Goal: Check status: Check status

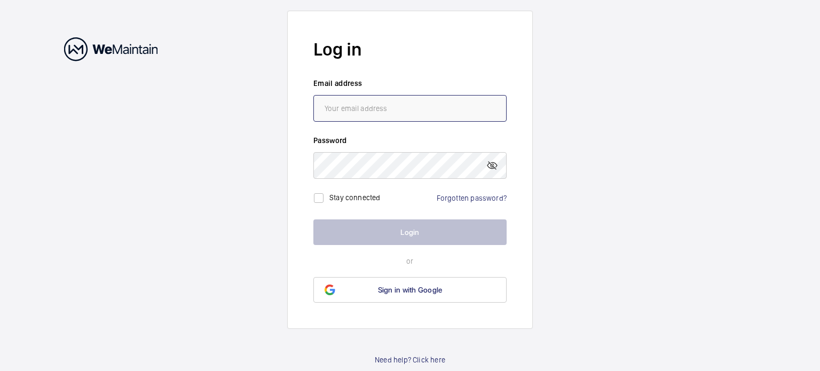
click at [364, 107] on input "email" at bounding box center [409, 108] width 193 height 27
type input "[PERSON_NAME][EMAIL_ADDRESS][PERSON_NAME][DOMAIN_NAME]"
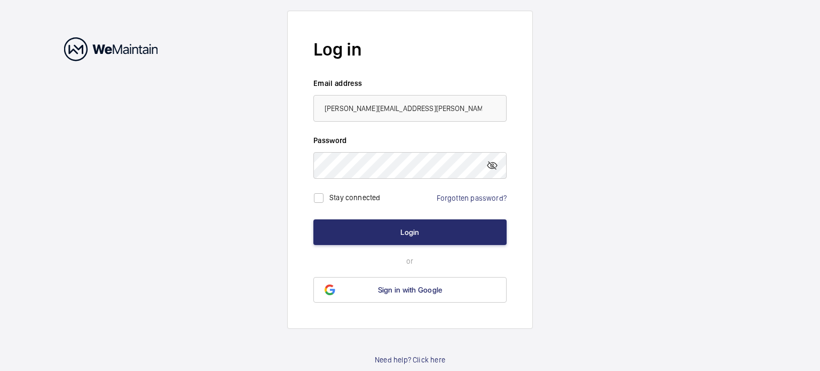
click at [335, 200] on div "Stay connected" at bounding box center [347, 197] width 69 height 21
click at [331, 196] on label "Stay connected" at bounding box center [354, 197] width 51 height 9
checkbox input "true"
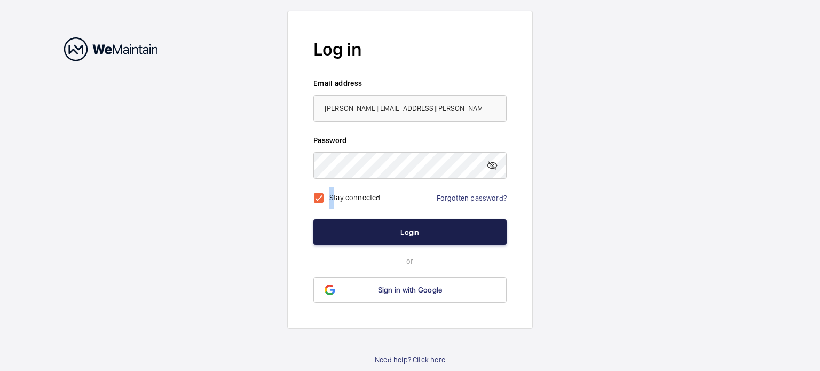
click at [357, 235] on button "Login" at bounding box center [409, 232] width 193 height 26
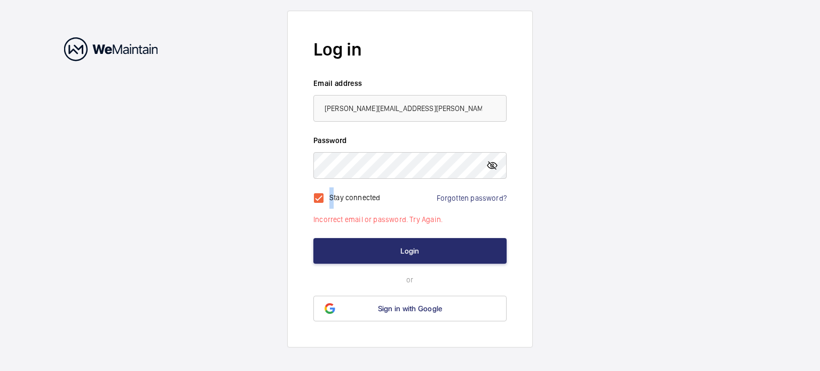
click at [493, 164] on mat-icon at bounding box center [492, 165] width 13 height 13
click at [216, 148] on wm-front-auth-container "Log in Email address [PERSON_NAME][EMAIL_ADDRESS][PERSON_NAME][DOMAIN_NAME] Pas…" at bounding box center [410, 197] width 820 height 395
click at [441, 105] on input "[PERSON_NAME][EMAIL_ADDRESS][PERSON_NAME][DOMAIN_NAME]" at bounding box center [409, 108] width 193 height 27
click at [139, 157] on wm-front-auth-container "Log in Email address [PERSON_NAME][EMAIL_ADDRESS][PERSON_NAME][DOMAIN_NAME] Pas…" at bounding box center [410, 197] width 820 height 395
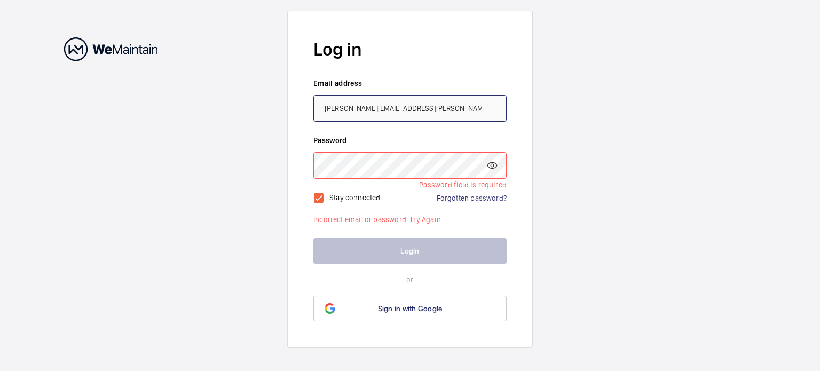
drag, startPoint x: 367, startPoint y: 110, endPoint x: 305, endPoint y: 108, distance: 62.0
click at [305, 108] on form "Log in Email address [PERSON_NAME][EMAIL_ADDRESS][PERSON_NAME][DOMAIN_NAME] Pas…" at bounding box center [410, 179] width 246 height 337
click at [328, 111] on input "s@[DOMAIN_NAME]" at bounding box center [409, 108] width 193 height 27
click at [327, 110] on input "[EMAIL_ADDRESS][DOMAIN_NAME]" at bounding box center [409, 108] width 193 height 27
type input "[EMAIL_ADDRESS][DOMAIN_NAME]"
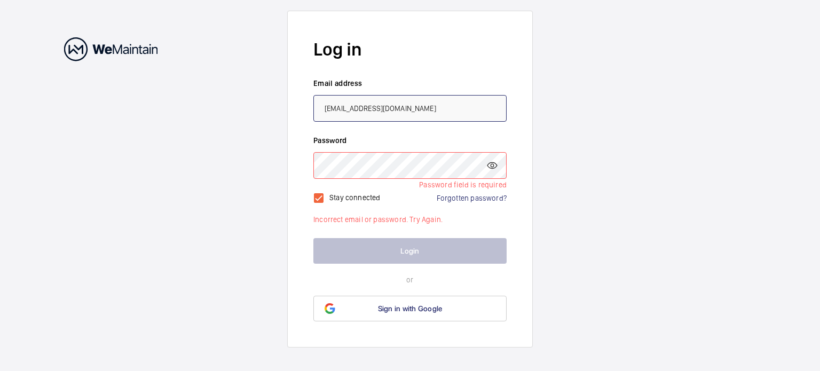
drag, startPoint x: 441, startPoint y: 104, endPoint x: 227, endPoint y: 103, distance: 213.6
click at [227, 103] on wm-front-auth-container "Log in Email address [EMAIL_ADDRESS][DOMAIN_NAME] Password Password field is re…" at bounding box center [410, 197] width 820 height 395
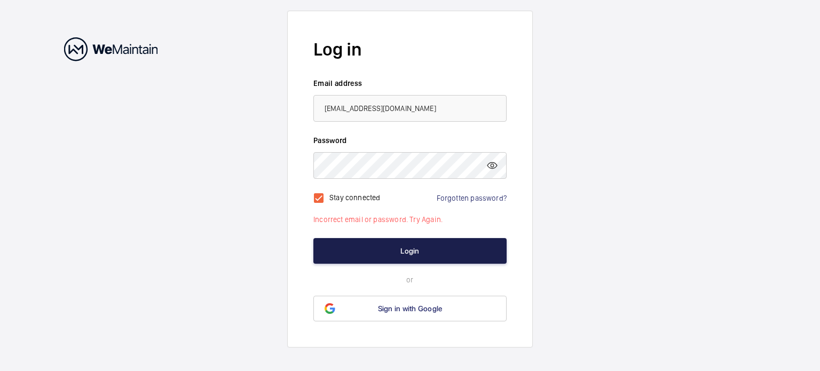
click at [414, 249] on button "Login" at bounding box center [409, 251] width 193 height 26
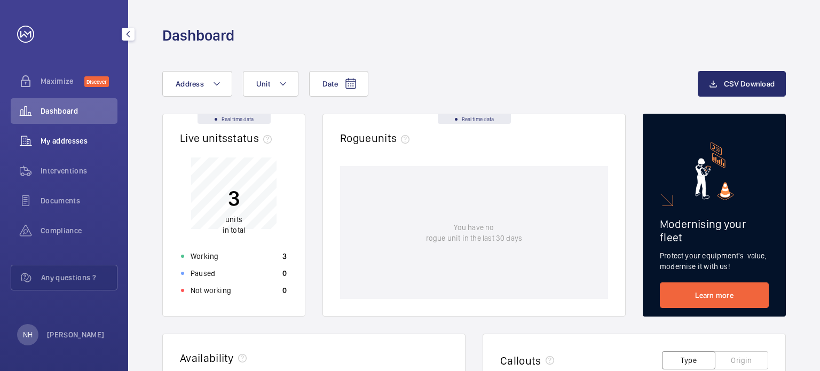
click at [67, 143] on span "My addresses" at bounding box center [79, 141] width 77 height 11
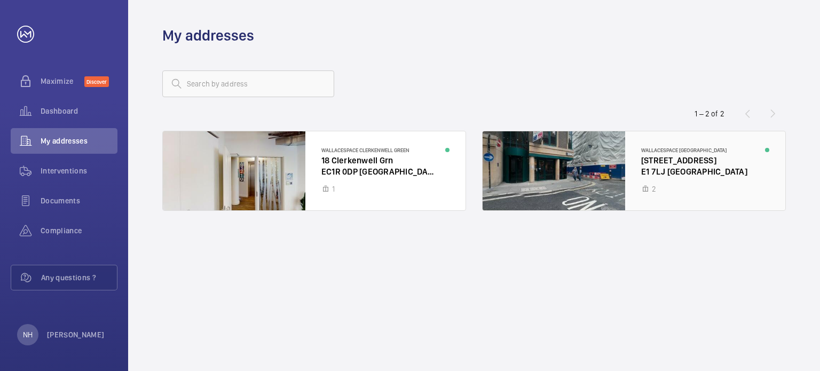
click at [653, 158] on div at bounding box center [634, 170] width 303 height 79
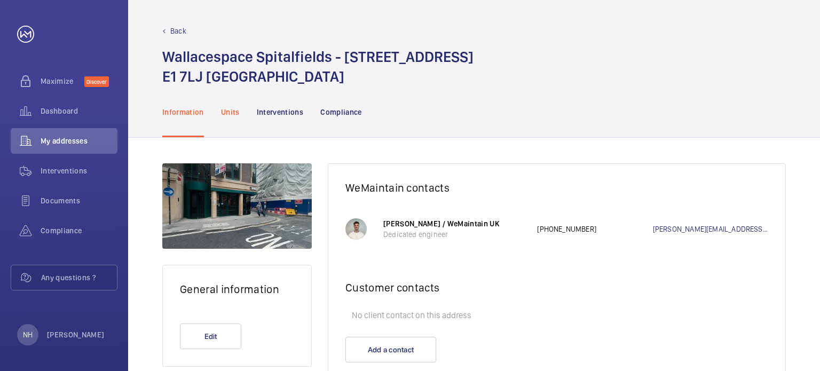
click at [222, 114] on p "Units" at bounding box center [230, 112] width 19 height 11
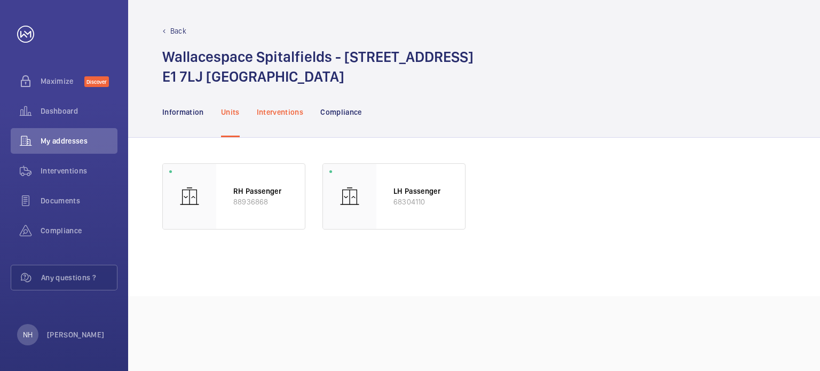
click at [289, 113] on p "Interventions" at bounding box center [280, 112] width 47 height 11
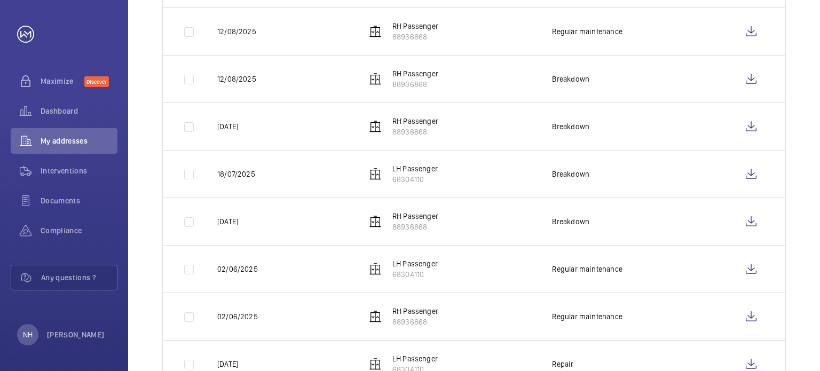
scroll to position [376, 0]
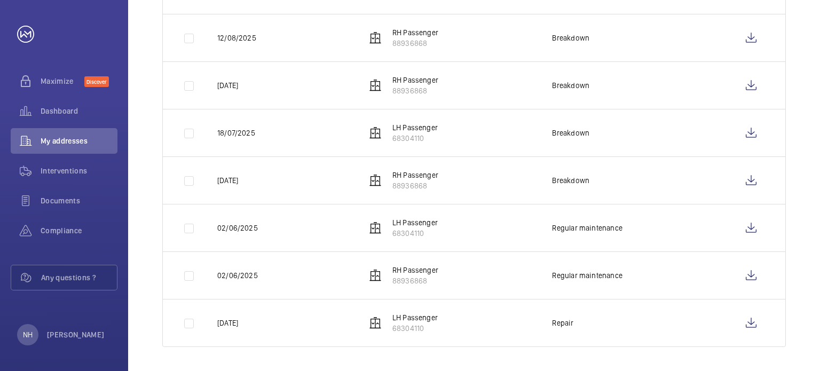
click at [190, 330] on td at bounding box center [181, 323] width 37 height 48
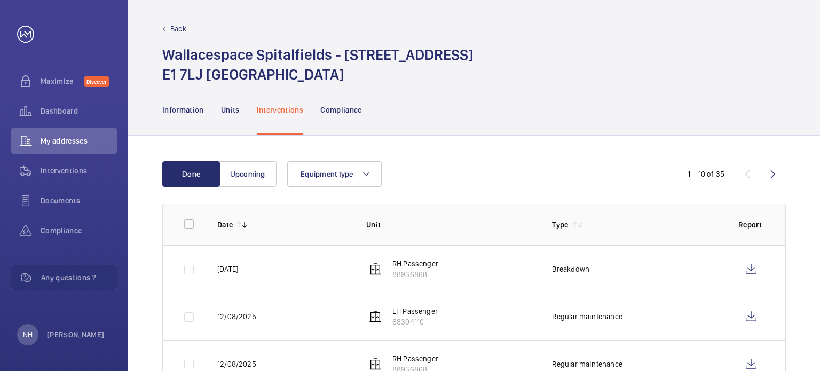
scroll to position [0, 0]
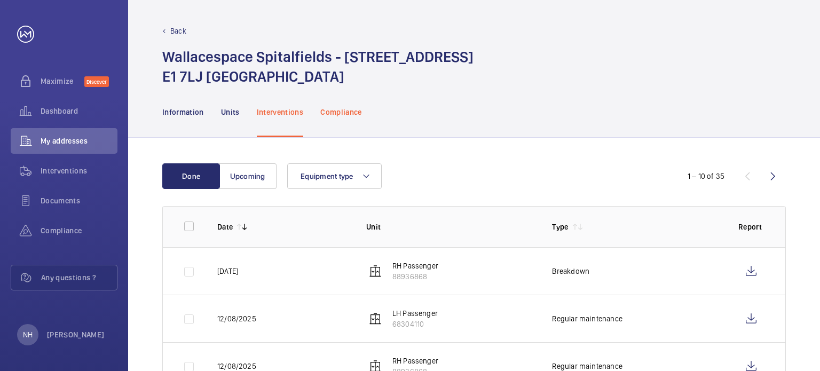
click at [341, 110] on p "Compliance" at bounding box center [341, 112] width 42 height 11
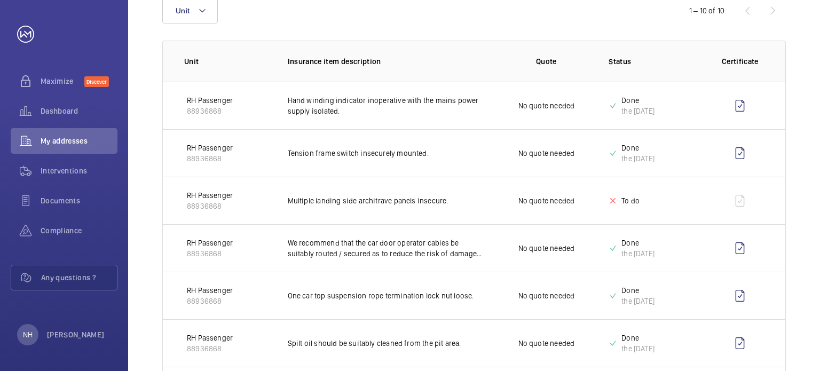
scroll to position [164, 0]
